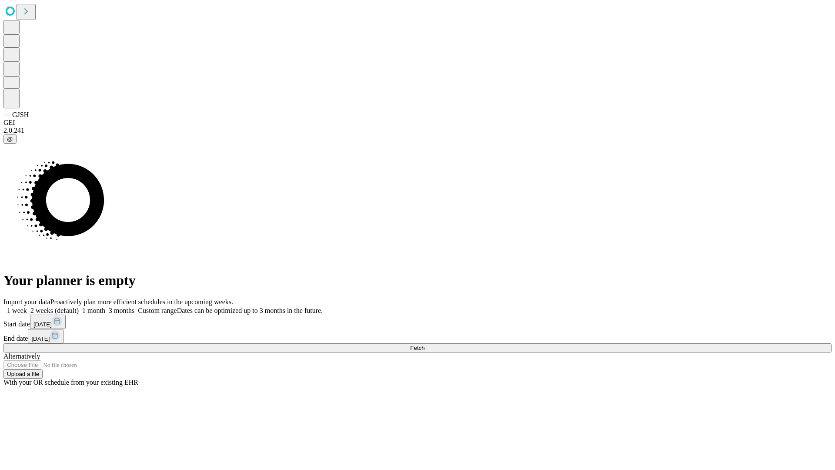
click at [425, 345] on span "Fetch" at bounding box center [417, 348] width 14 height 7
